Goal: Information Seeking & Learning: Learn about a topic

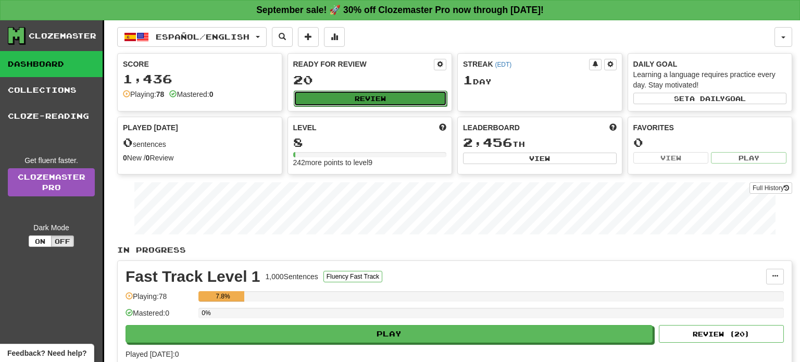
click at [421, 95] on button "Review" at bounding box center [371, 99] width 154 height 16
select select "**"
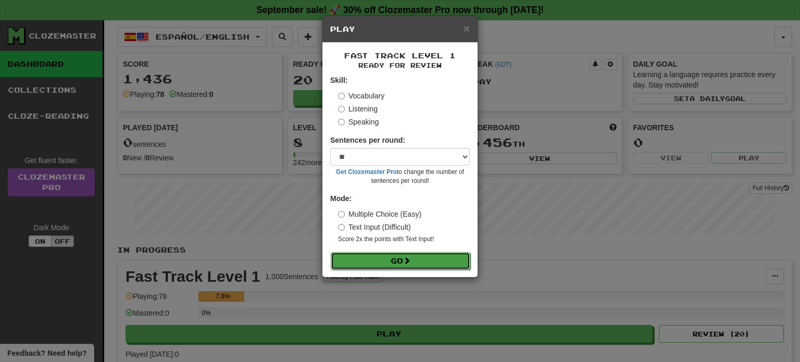
click at [407, 257] on span at bounding box center [406, 260] width 7 height 7
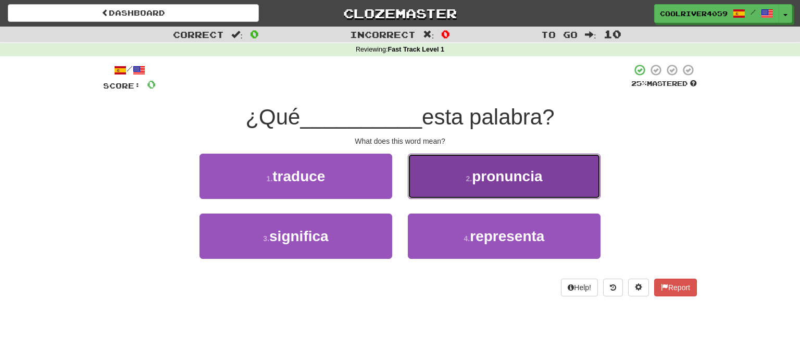
click at [507, 180] on span "pronuncia" at bounding box center [507, 176] width 70 height 16
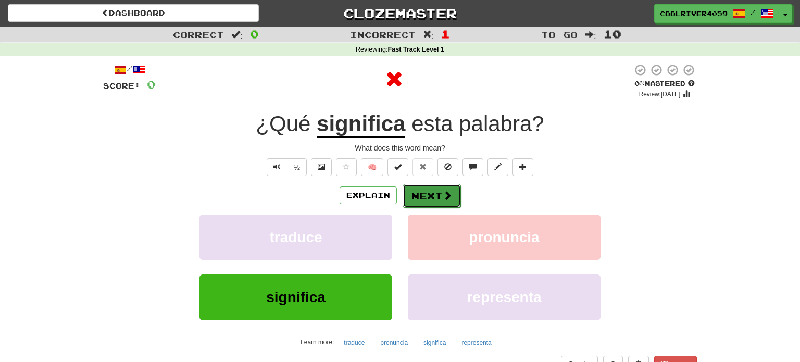
click at [443, 200] on span at bounding box center [447, 195] width 9 height 9
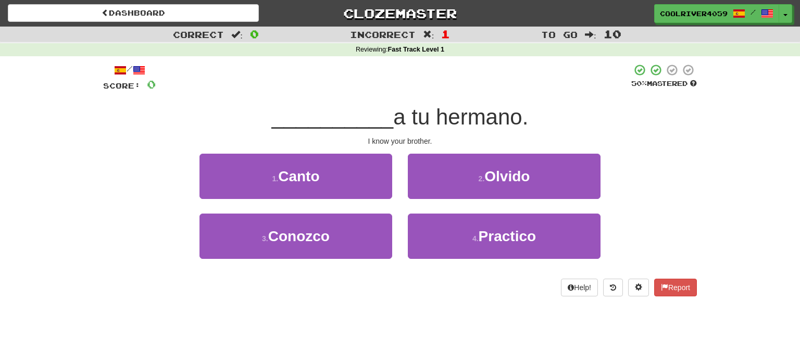
click at [82, 31] on div "Correct : 0" at bounding box center [133, 34] width 267 height 15
